Goal: Find specific page/section: Find specific page/section

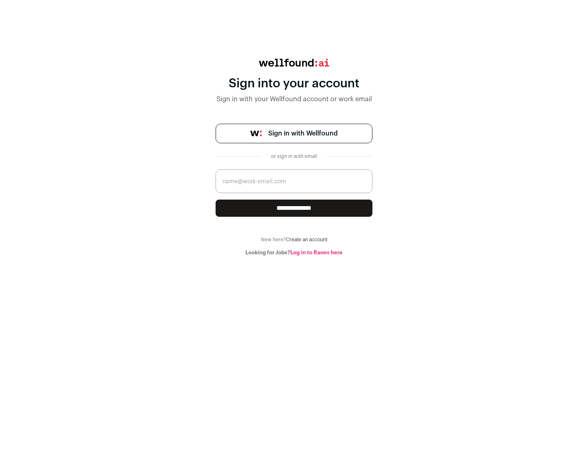
click at [302, 133] on span "Sign in with Wellfound" at bounding box center [302, 134] width 69 height 10
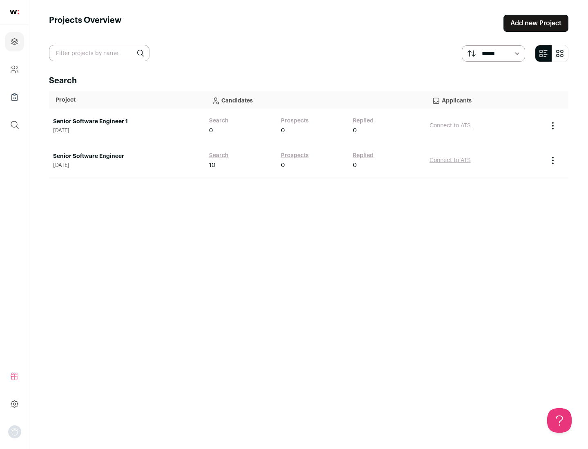
click at [127, 156] on link "Senior Software Engineer" at bounding box center [127, 156] width 148 height 8
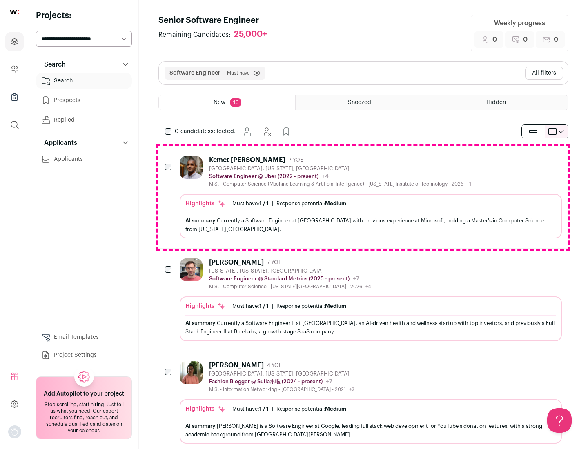
click at [363, 197] on div "Highlights Must have: 1 / 1 How many must haves have been fulfilled? | Response…" at bounding box center [371, 216] width 382 height 44
